Goal: Task Accomplishment & Management: Use online tool/utility

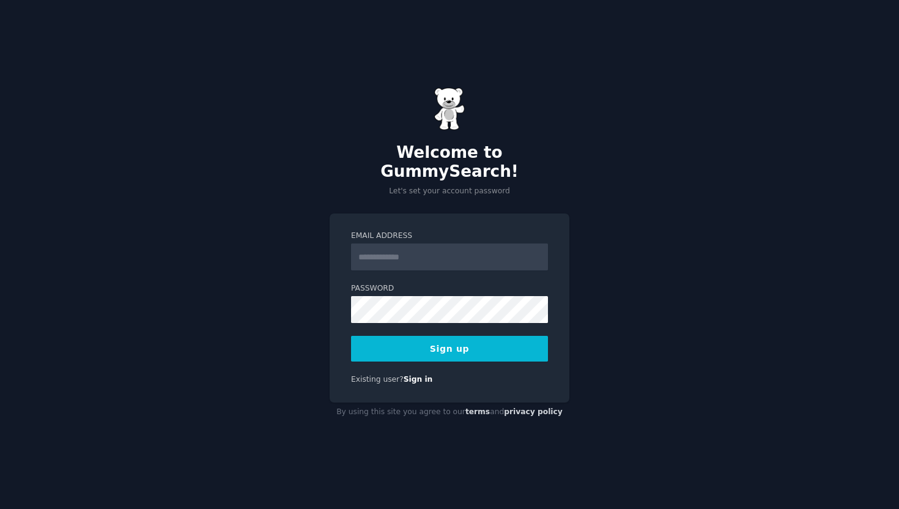
click at [440, 253] on input "Email Address" at bounding box center [449, 256] width 197 height 27
type input "**********"
click at [405, 339] on button "Sign up" at bounding box center [449, 349] width 197 height 26
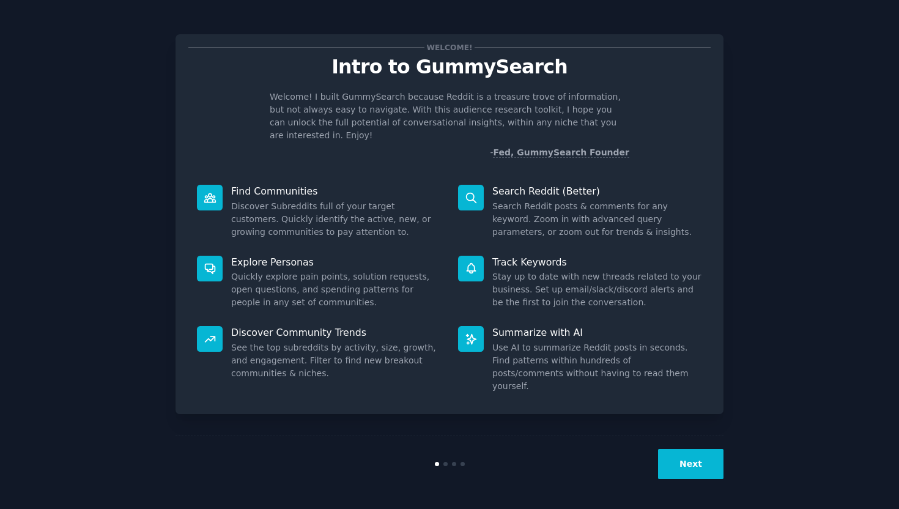
click at [692, 457] on button "Next" at bounding box center [690, 464] width 65 height 30
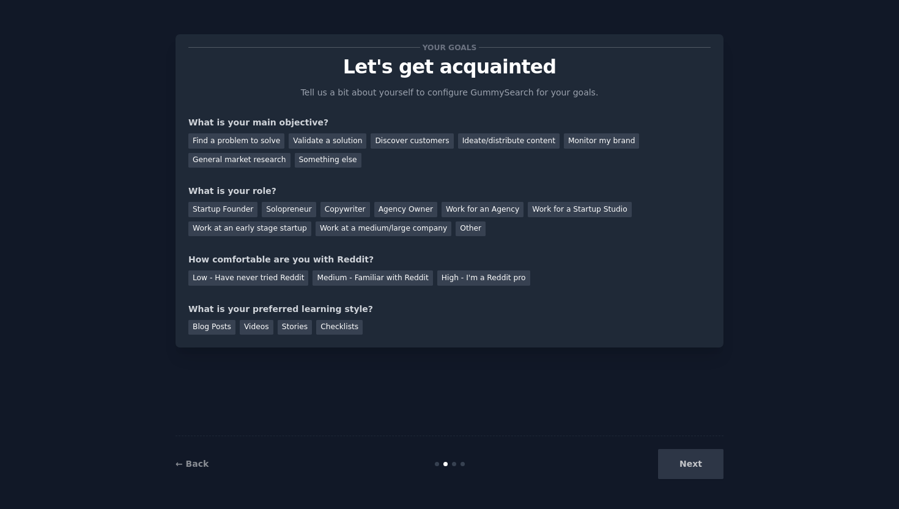
click at [692, 457] on div "Next" at bounding box center [632, 464] width 183 height 30
click at [415, 143] on div "Discover customers" at bounding box center [412, 140] width 83 height 15
click at [473, 212] on div "Work for an Agency" at bounding box center [483, 209] width 82 height 15
click at [459, 208] on div "Work for an Agency" at bounding box center [483, 209] width 82 height 15
click at [207, 211] on div "Startup Founder" at bounding box center [222, 209] width 69 height 15
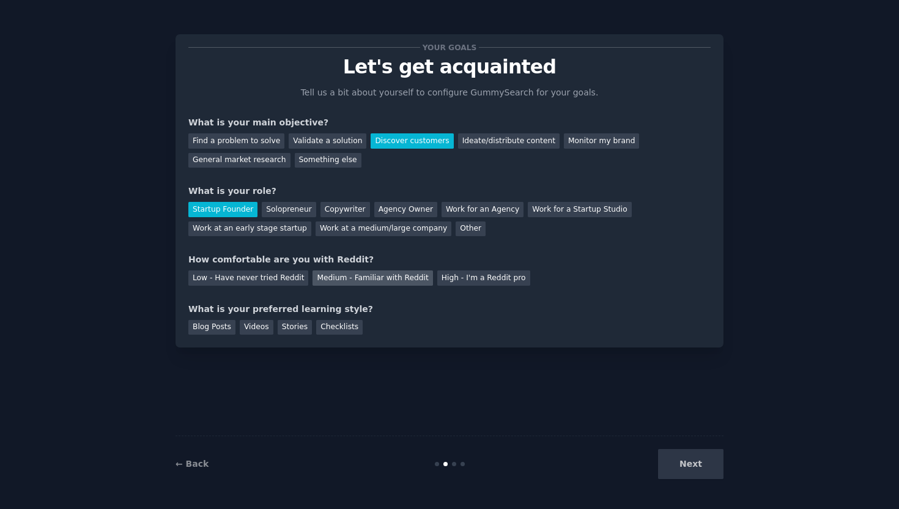
click at [336, 276] on div "Medium - Familiar with Reddit" at bounding box center [373, 277] width 120 height 15
click at [301, 328] on div "Stories" at bounding box center [295, 327] width 34 height 15
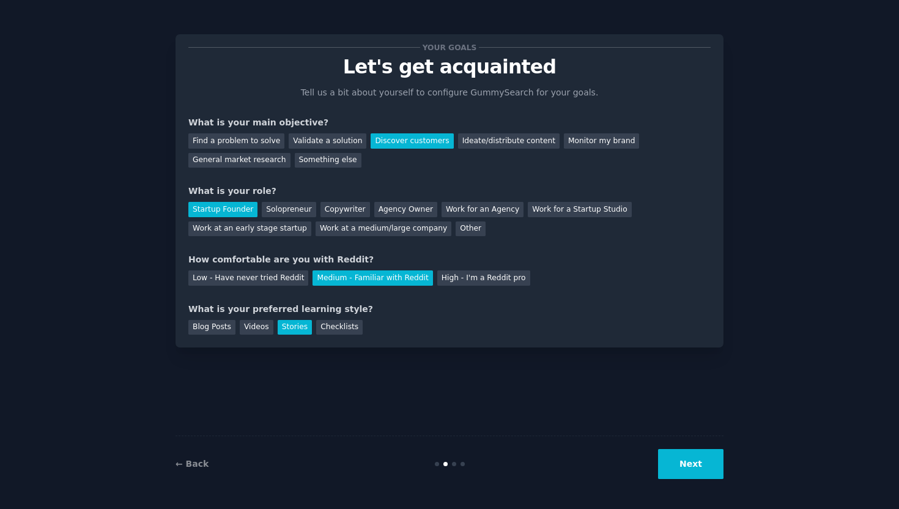
click at [696, 473] on button "Next" at bounding box center [690, 464] width 65 height 30
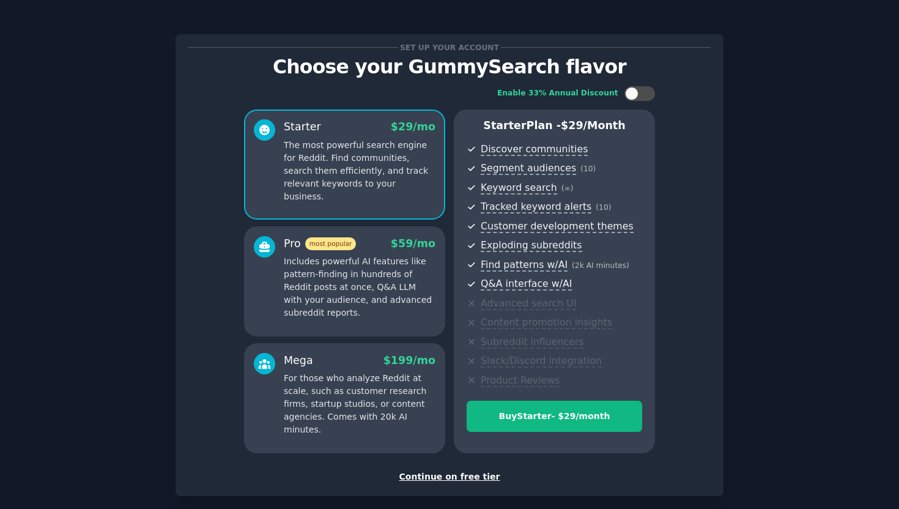
click at [461, 481] on div "Continue on free tier" at bounding box center [449, 476] width 522 height 13
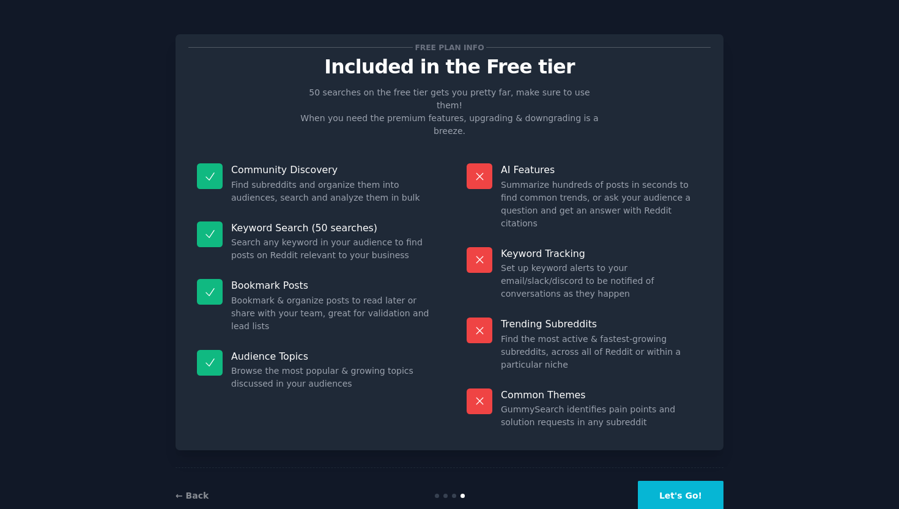
click at [671, 481] on button "Let's Go!" at bounding box center [681, 496] width 86 height 30
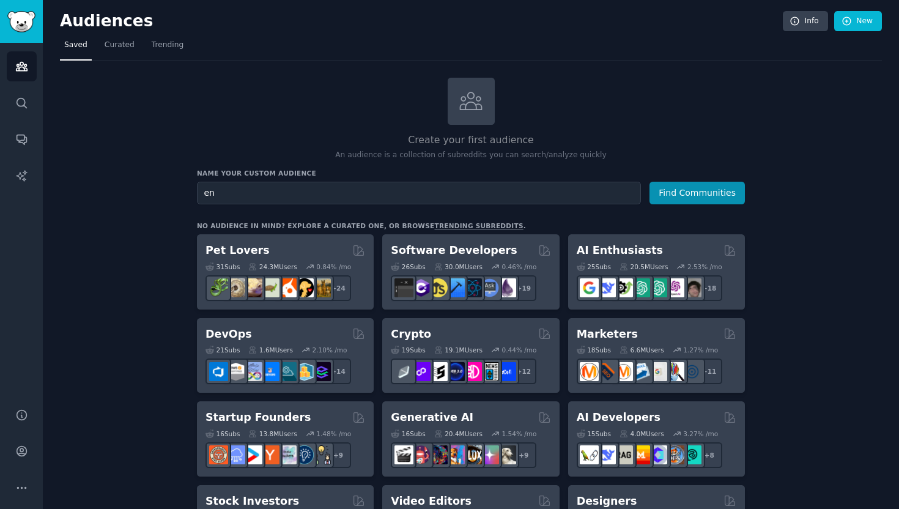
type input "e"
type input "testing engineers"
click at [649, 182] on button "Find Communities" at bounding box center [696, 193] width 95 height 23
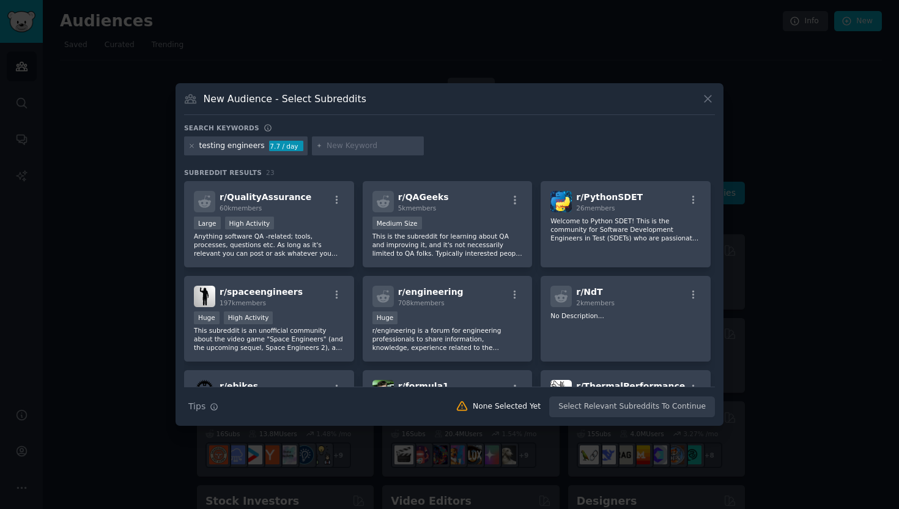
click at [703, 97] on icon at bounding box center [707, 98] width 13 height 13
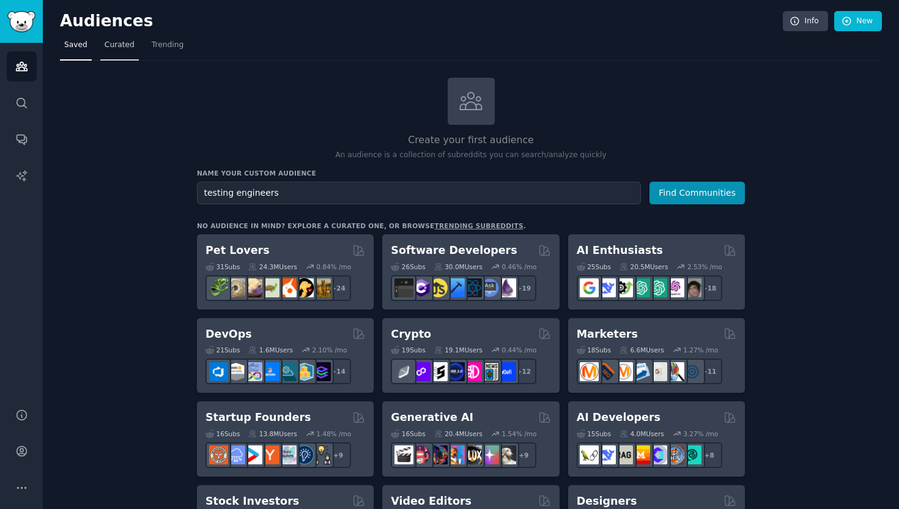
click at [122, 48] on span "Curated" at bounding box center [120, 45] width 30 height 11
